Goal: Task Accomplishment & Management: Manage account settings

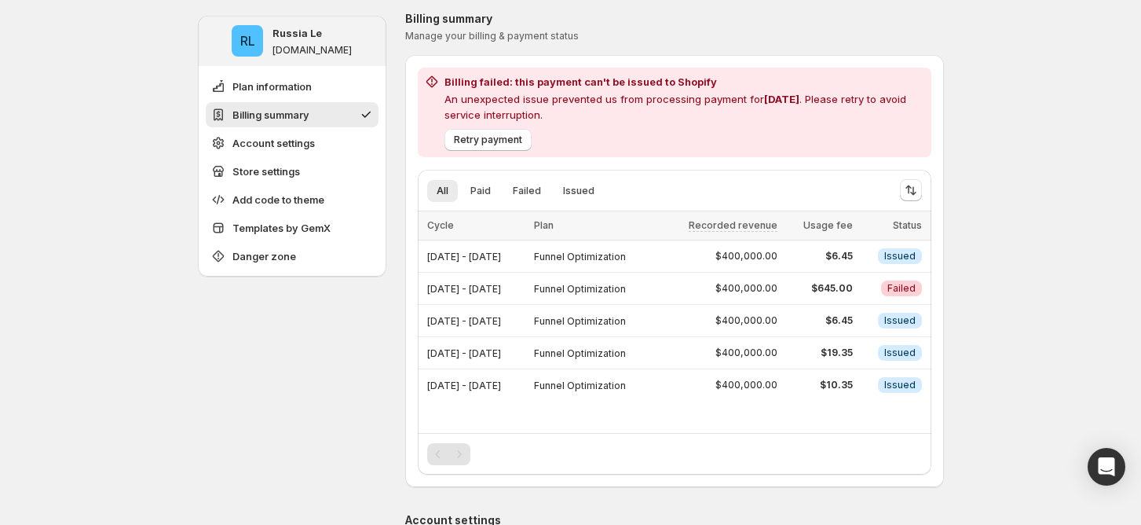
scroll to position [209, 0]
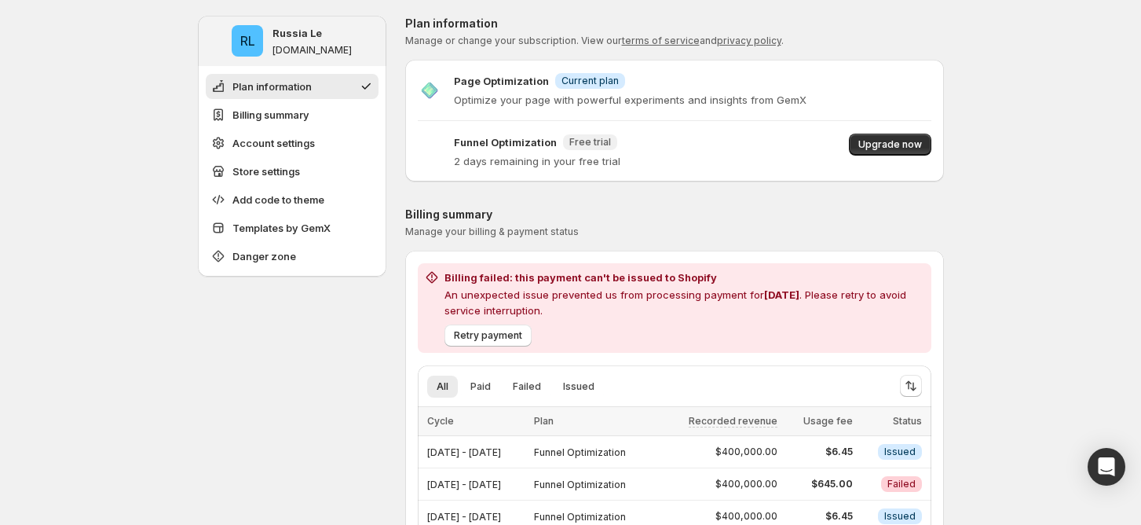
drag, startPoint x: 0, startPoint y: 0, endPoint x: 350, endPoint y: 522, distance: 628.3
click at [490, 343] on button "Retry payment" at bounding box center [488, 335] width 87 height 22
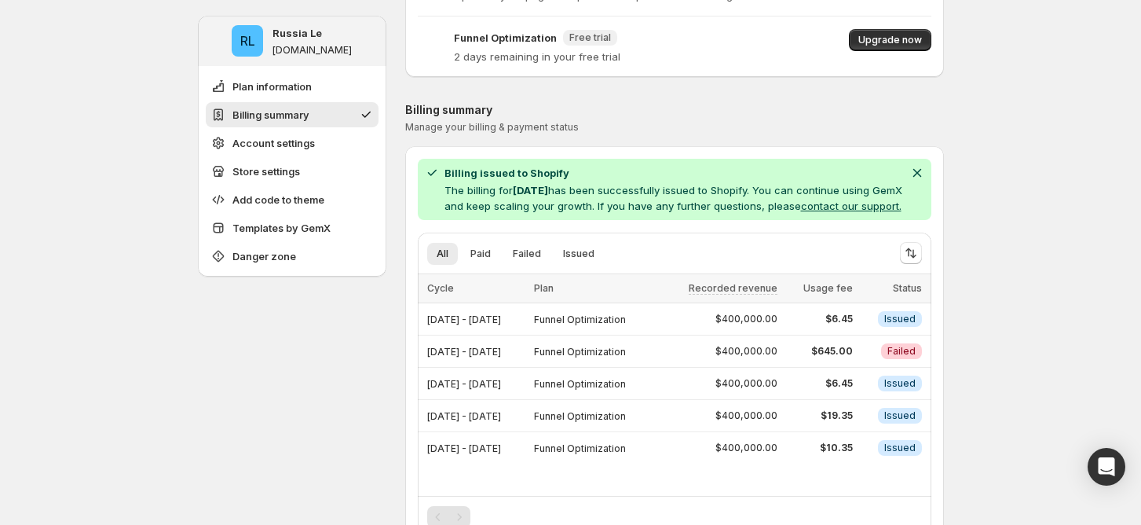
scroll to position [314, 0]
